Goal: Register for event/course

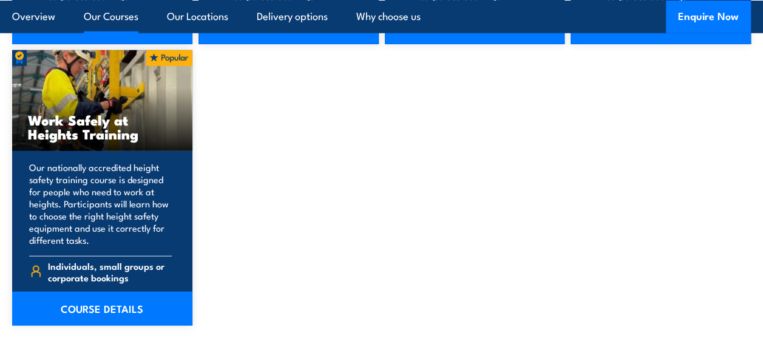
scroll to position [1638, 0]
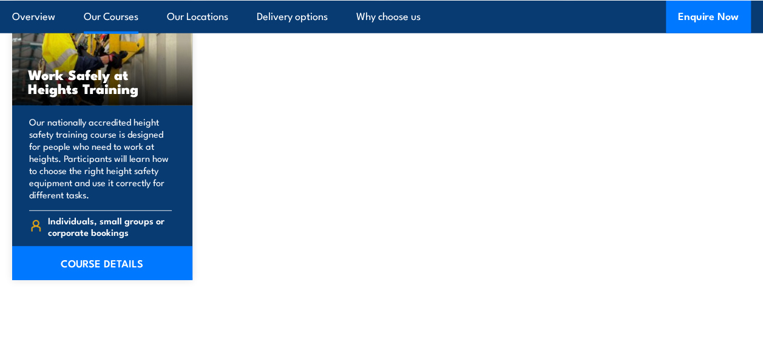
drag, startPoint x: 97, startPoint y: 262, endPoint x: 279, endPoint y: 203, distance: 191.3
click at [97, 262] on link "COURSE DETAILS" at bounding box center [102, 263] width 180 height 34
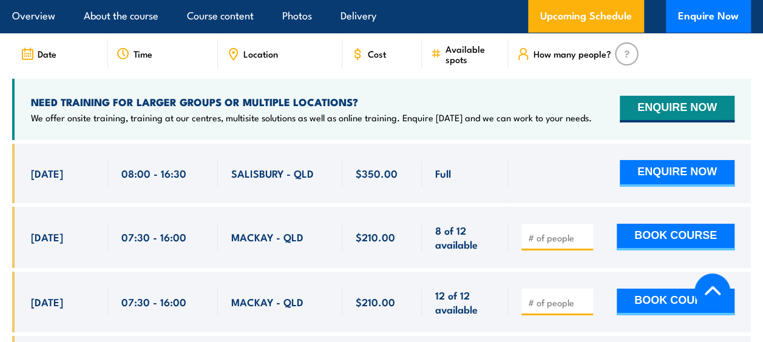
scroll to position [1968, 0]
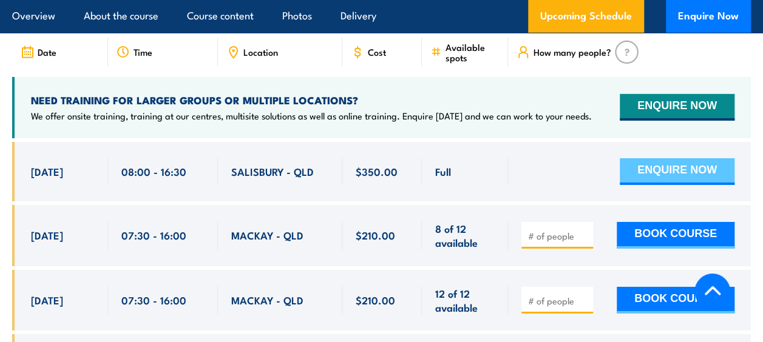
click at [660, 158] on button "ENQUIRE NOW" at bounding box center [676, 171] width 115 height 27
click at [654, 158] on button "ENQUIRE NOW" at bounding box center [676, 171] width 115 height 27
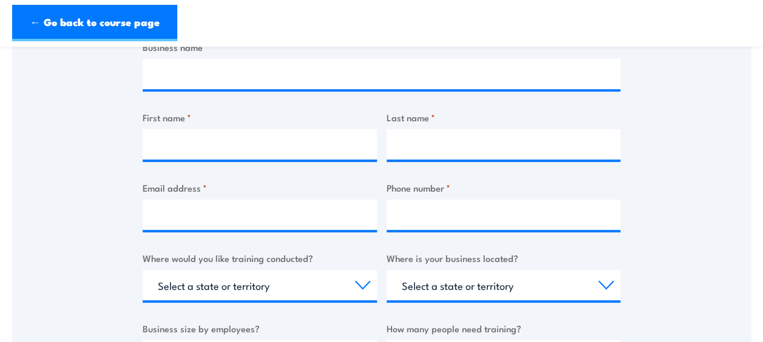
scroll to position [243, 0]
